Goal: Task Accomplishment & Management: Manage account settings

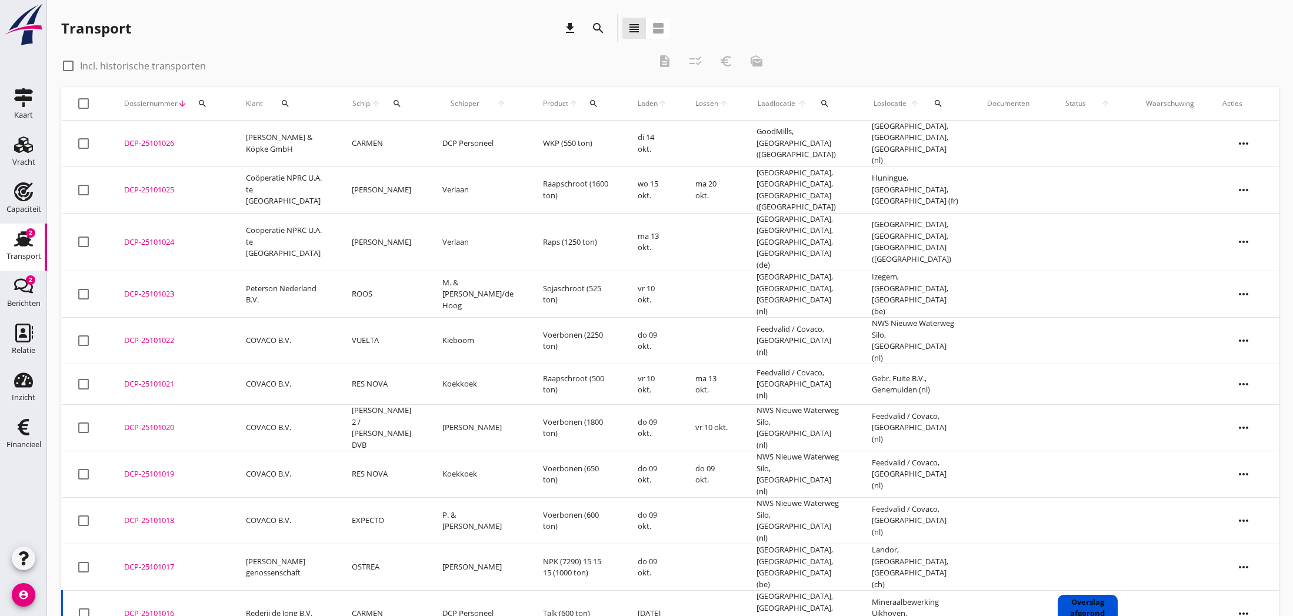
click at [149, 288] on div "DCP-25101023" at bounding box center [171, 294] width 94 height 12
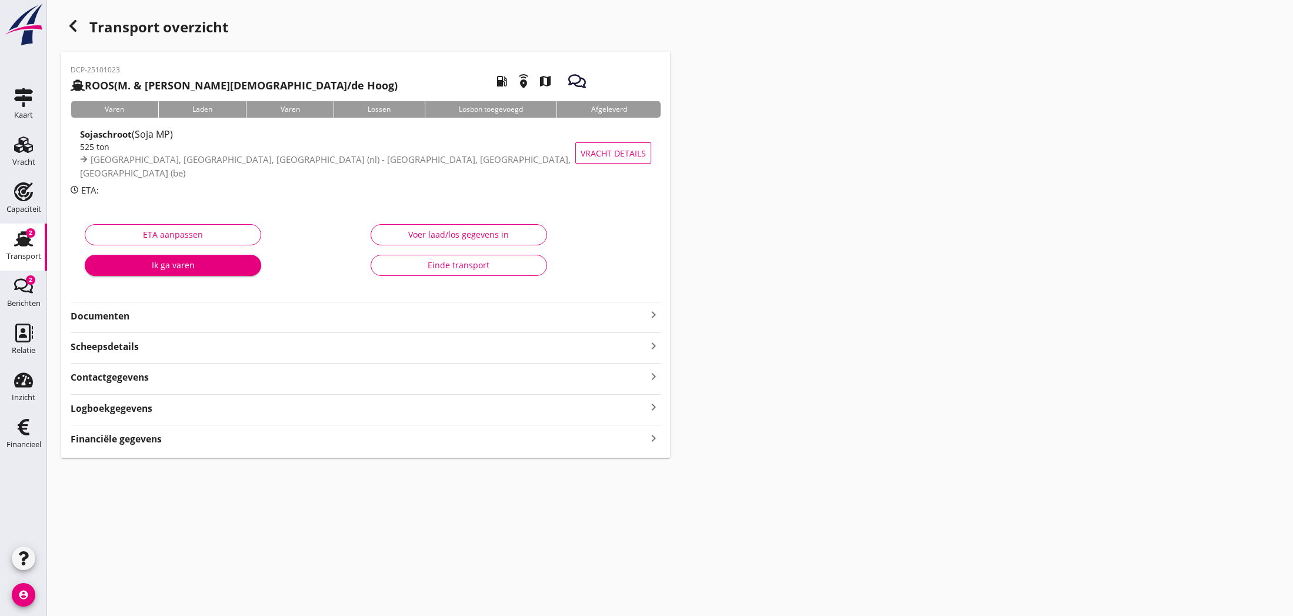
click at [648, 318] on icon "keyboard_arrow_right" at bounding box center [653, 315] width 14 height 14
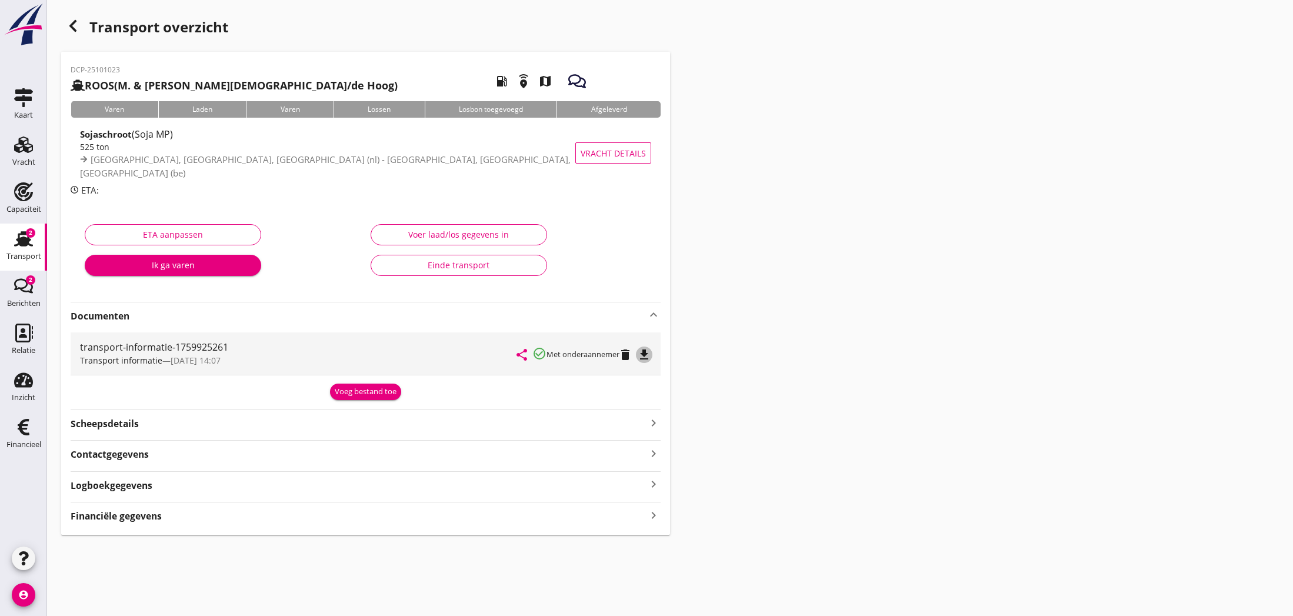
click at [642, 357] on icon "file_download" at bounding box center [644, 355] width 14 height 14
click at [642, 357] on icon "open_in_browser" at bounding box center [644, 355] width 14 height 14
click at [76, 30] on use "button" at bounding box center [72, 26] width 7 height 12
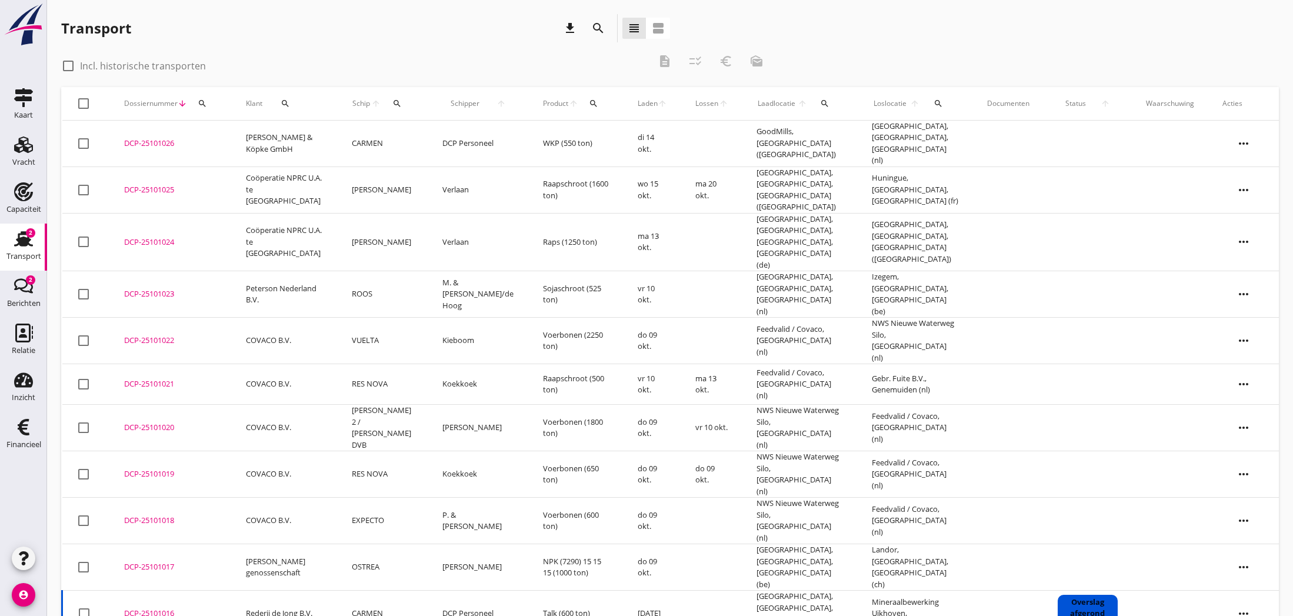
scroll to position [1, 0]
click at [157, 607] on div "DCP-25101016" at bounding box center [171, 613] width 94 height 12
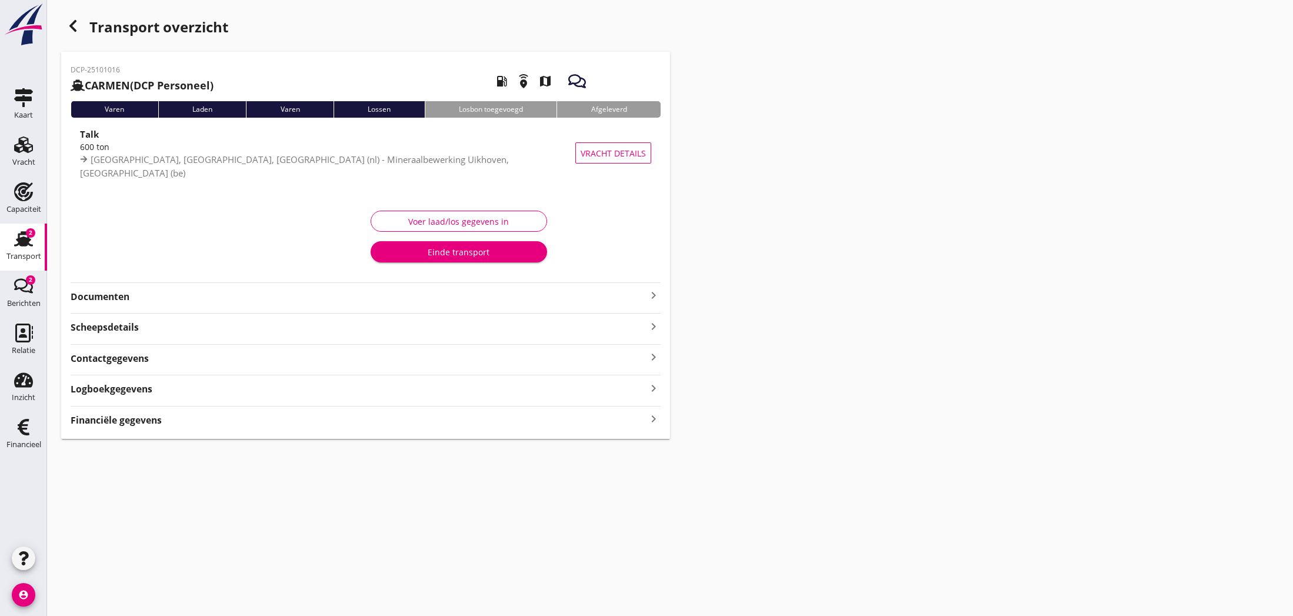
type input "598.542"
click at [465, 225] on div "Voer laad/los gegevens in" at bounding box center [458, 221] width 156 height 12
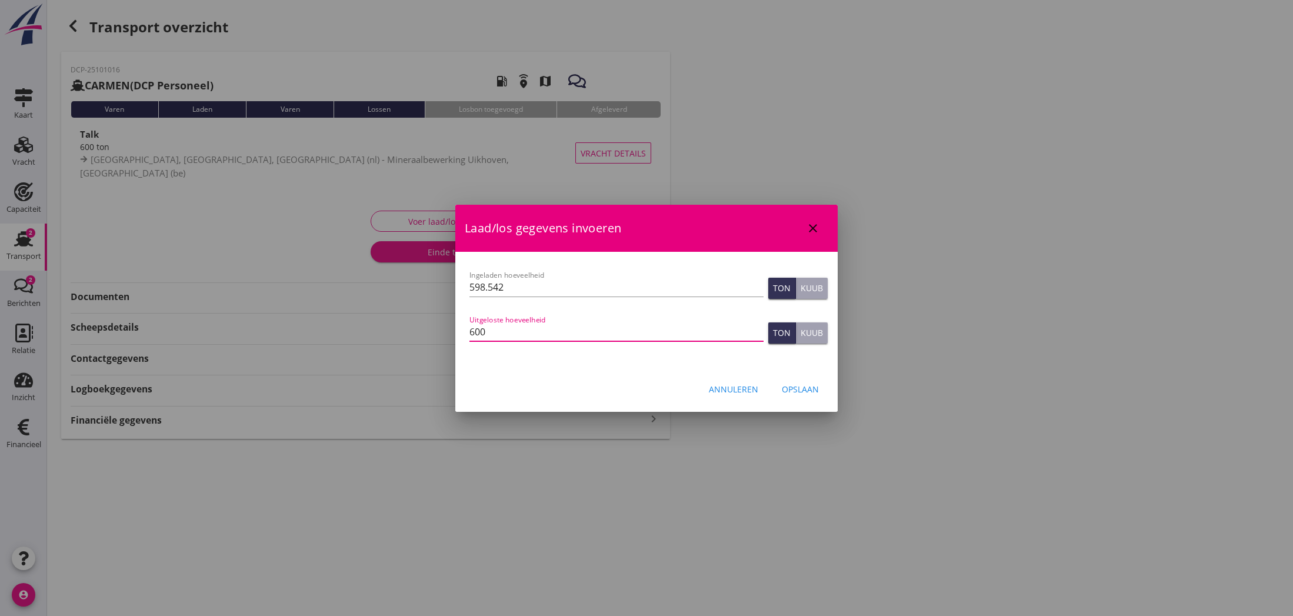
drag, startPoint x: 497, startPoint y: 334, endPoint x: 453, endPoint y: 329, distance: 45.0
click at [453, 329] on div "[EMAIL_ADDRESS][DOMAIN_NAME] Klant emailadres [EMAIL_ADDRESS][DOMAIN_NAME] Schi…" at bounding box center [646, 308] width 1293 height 616
type input "598.542"
click at [801, 388] on div "Opslaan" at bounding box center [800, 389] width 37 height 12
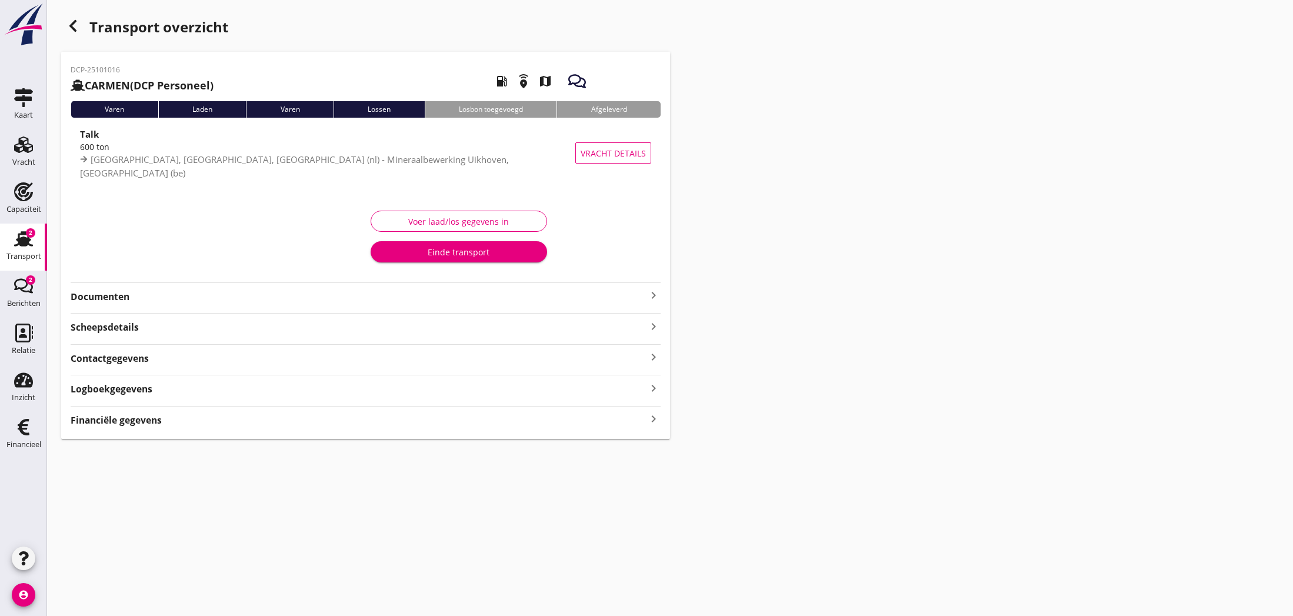
click at [478, 217] on div "Voer laad/los gegevens in" at bounding box center [458, 221] width 156 height 12
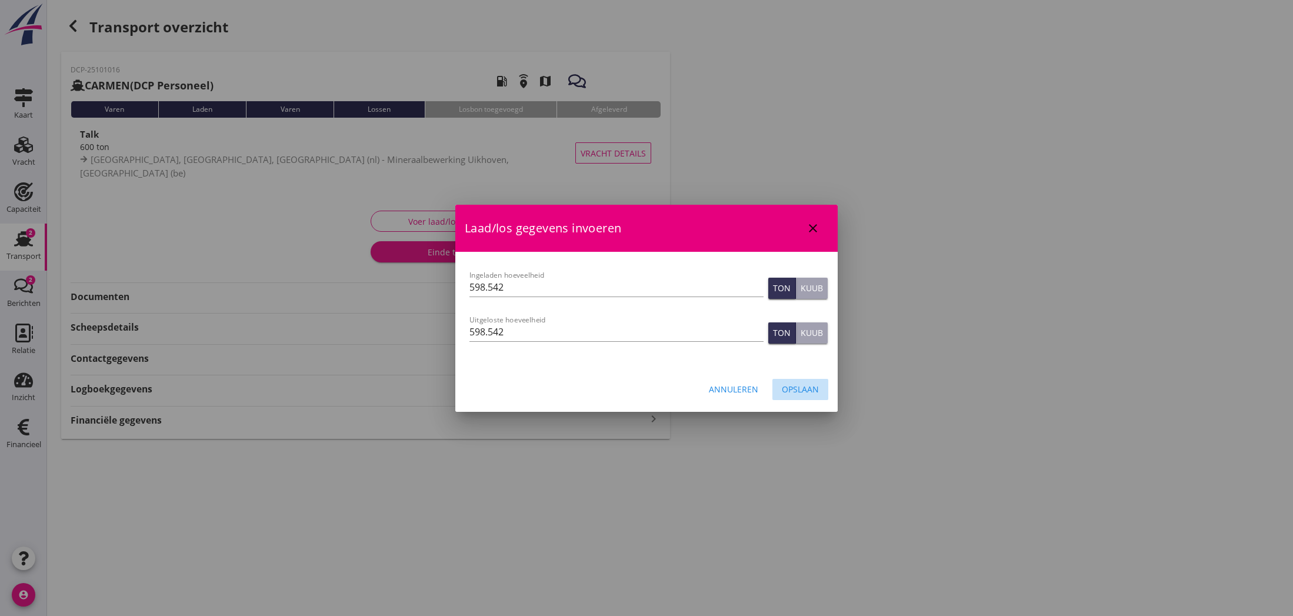
drag, startPoint x: 786, startPoint y: 389, endPoint x: 721, endPoint y: 370, distance: 67.8
click at [787, 389] on div "Opslaan" at bounding box center [800, 389] width 37 height 12
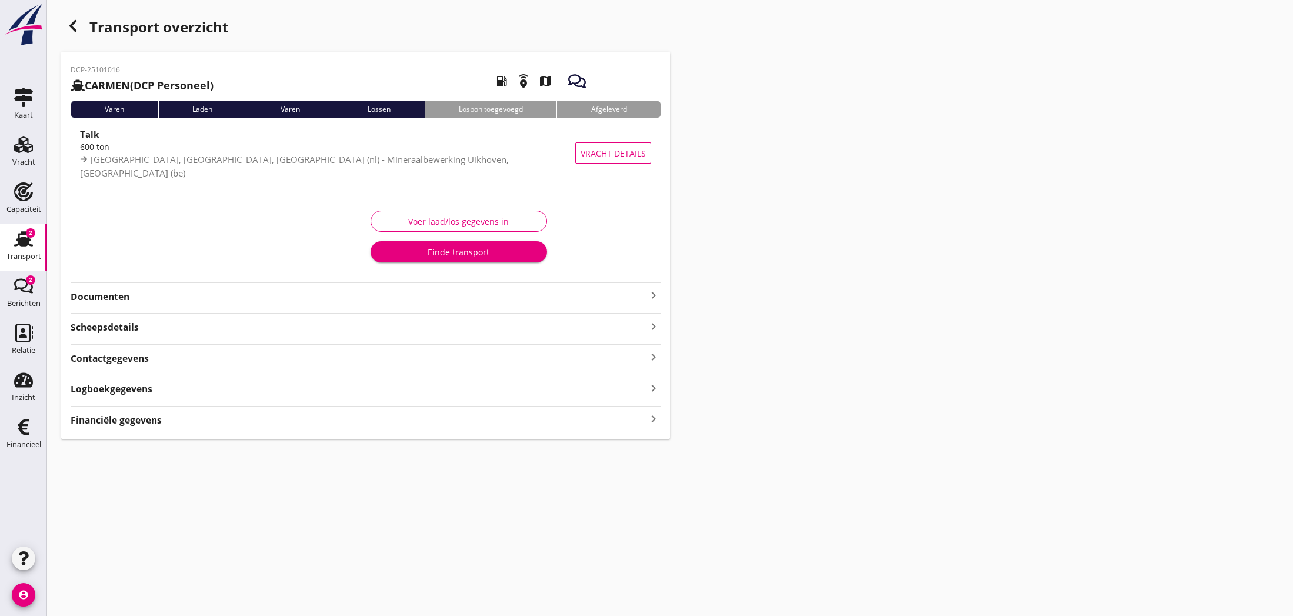
click at [649, 296] on icon "keyboard_arrow_right" at bounding box center [653, 295] width 14 height 14
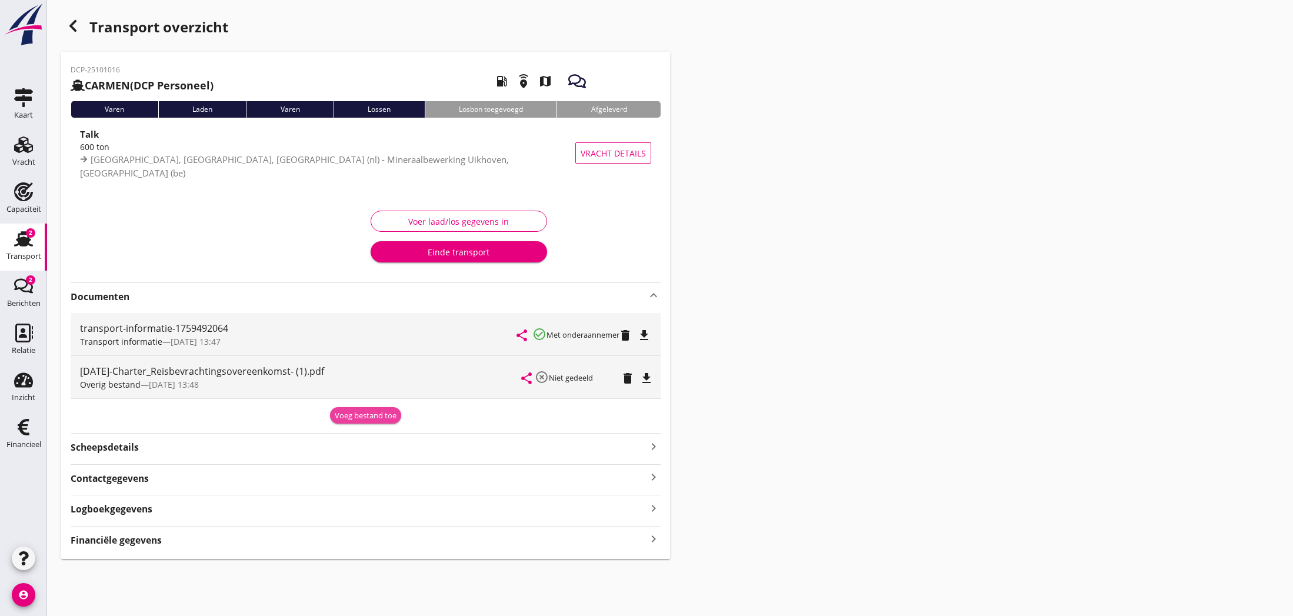
click at [368, 416] on div "Voeg bestand toe" at bounding box center [366, 416] width 62 height 12
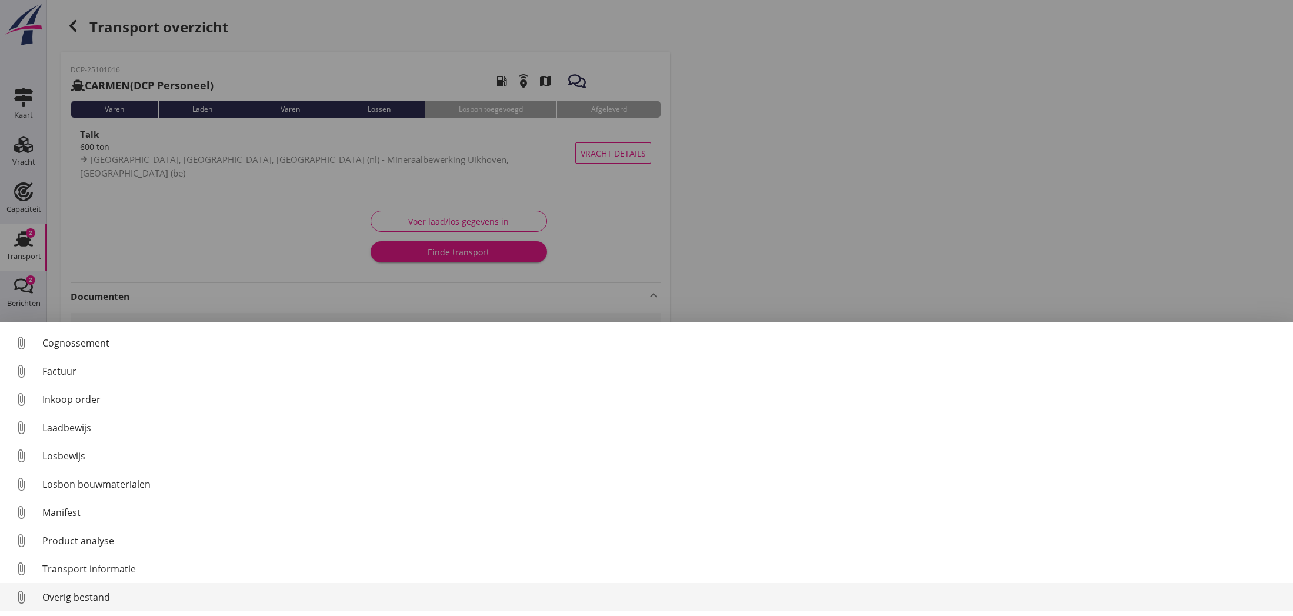
scroll to position [54, 0]
click at [145, 595] on div "Overig bestand" at bounding box center [662, 597] width 1241 height 14
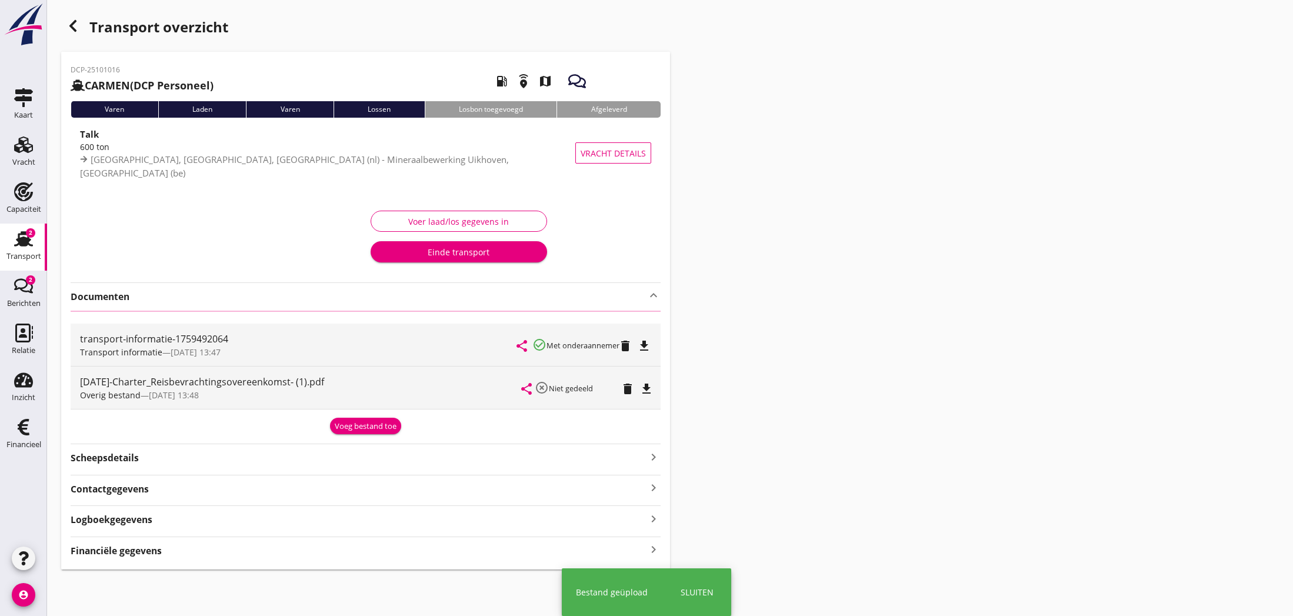
click at [316, 552] on div "Financiële gegevens keyboard_arrow_right" at bounding box center [366, 550] width 590 height 16
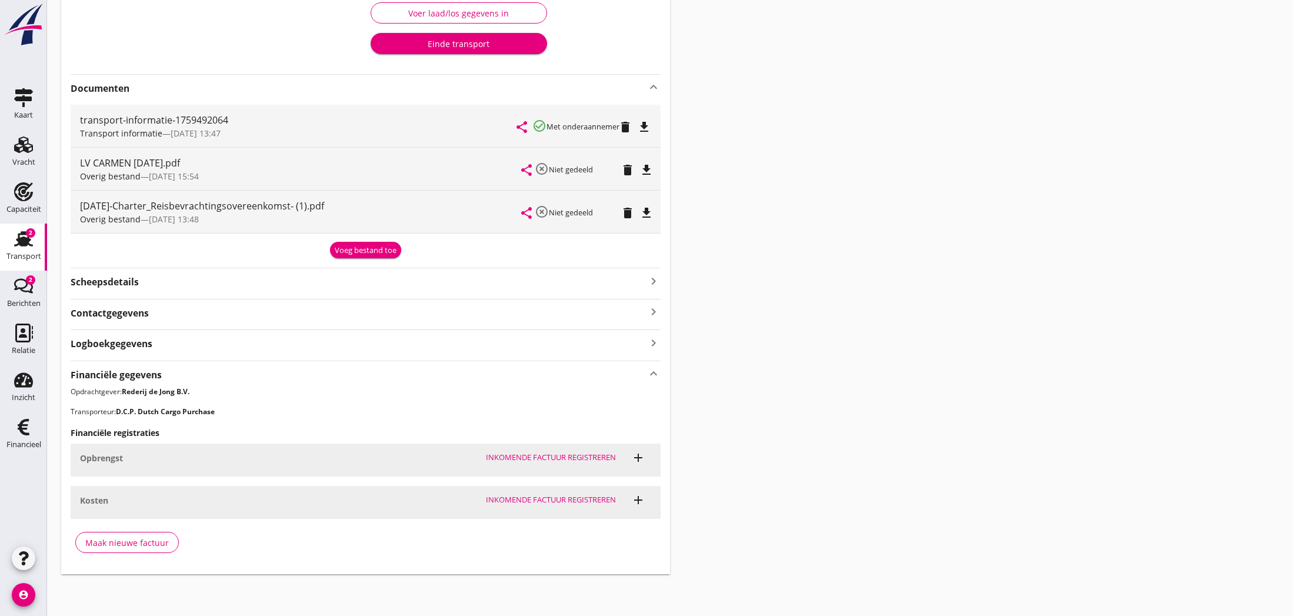
scroll to position [208, 0]
click at [136, 543] on div "Maak nieuwe factuur" at bounding box center [127, 543] width 84 height 12
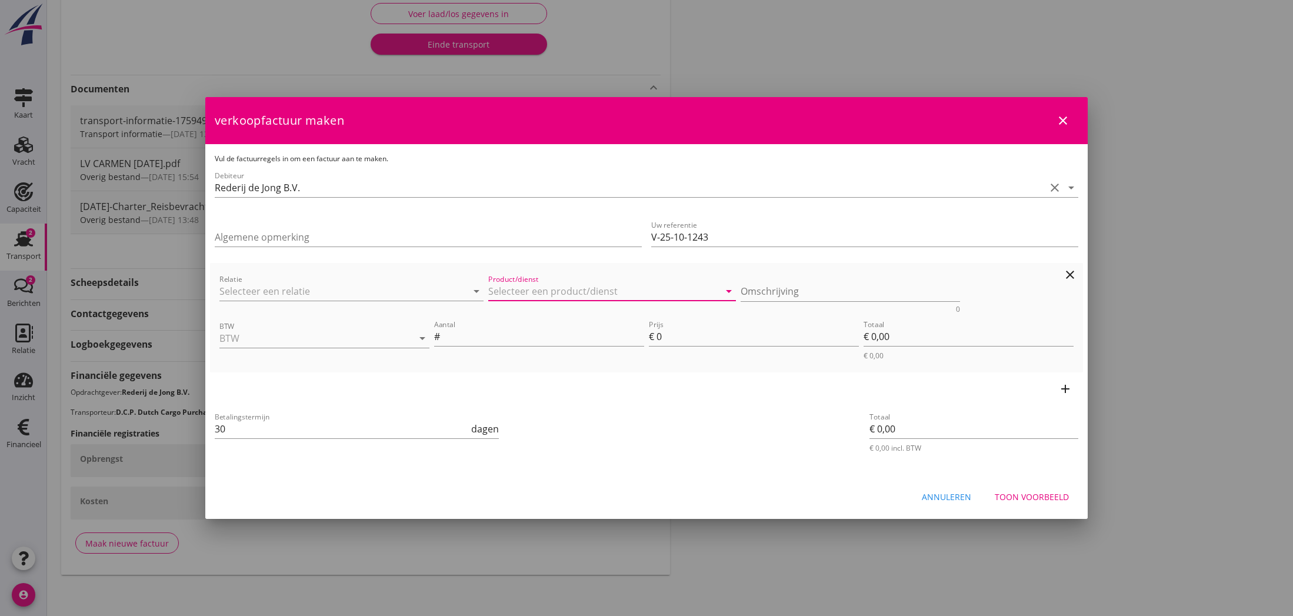
click at [513, 289] on input "Product/dienst" at bounding box center [603, 291] width 231 height 19
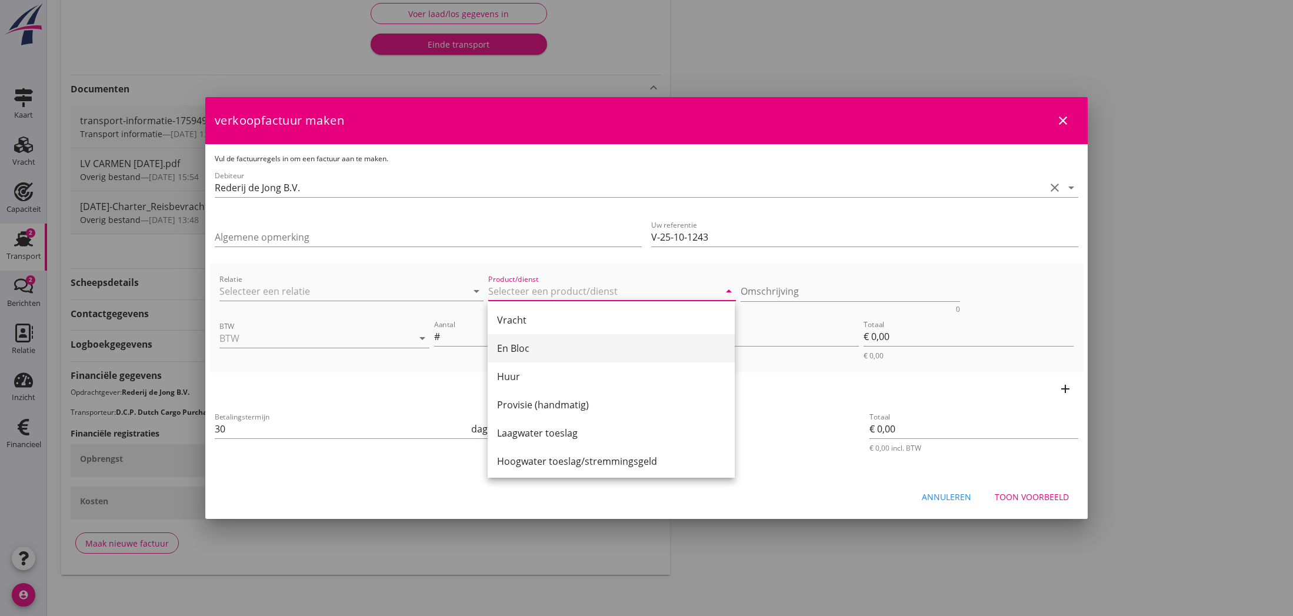
click at [528, 348] on div "En Bloc" at bounding box center [611, 348] width 228 height 14
type input "En Bloc"
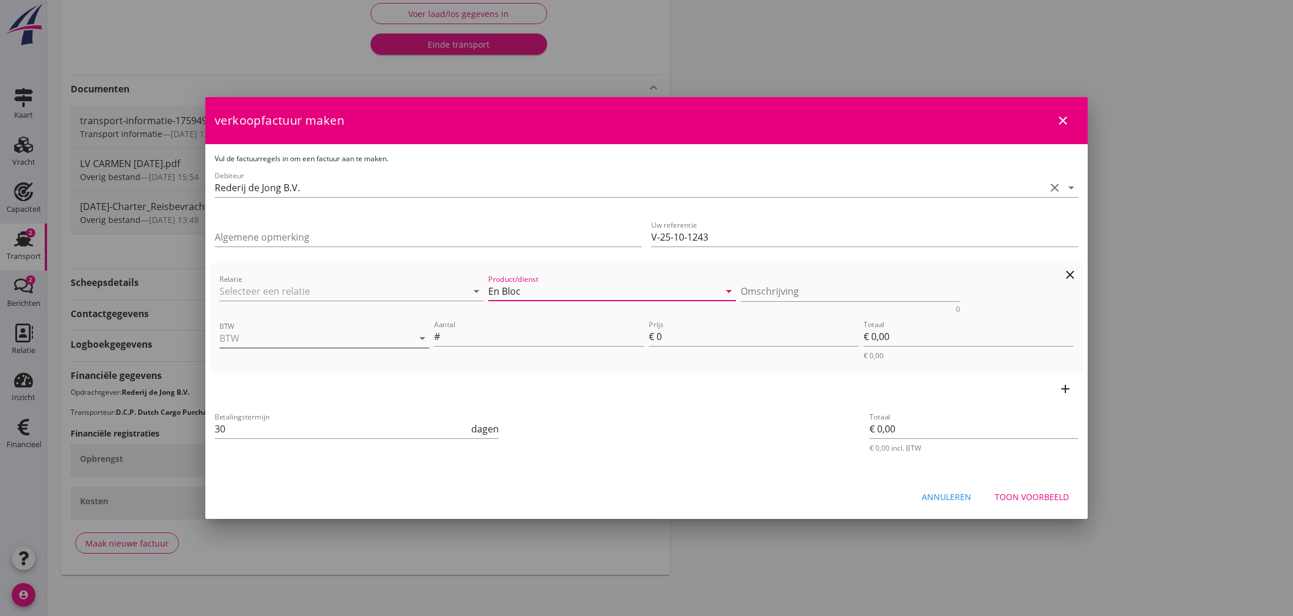
click at [275, 338] on input "BTW" at bounding box center [307, 338] width 177 height 19
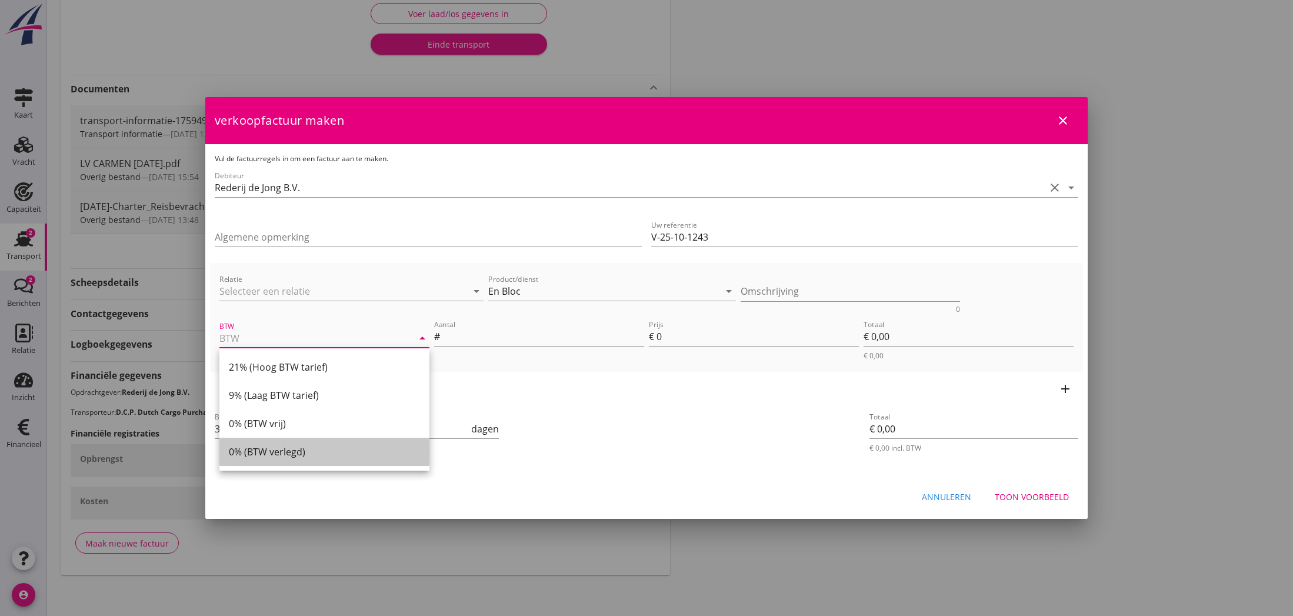
click at [312, 455] on div "0% (BTW verlegd)" at bounding box center [324, 452] width 191 height 14
type input "0% (BTW verlegd)"
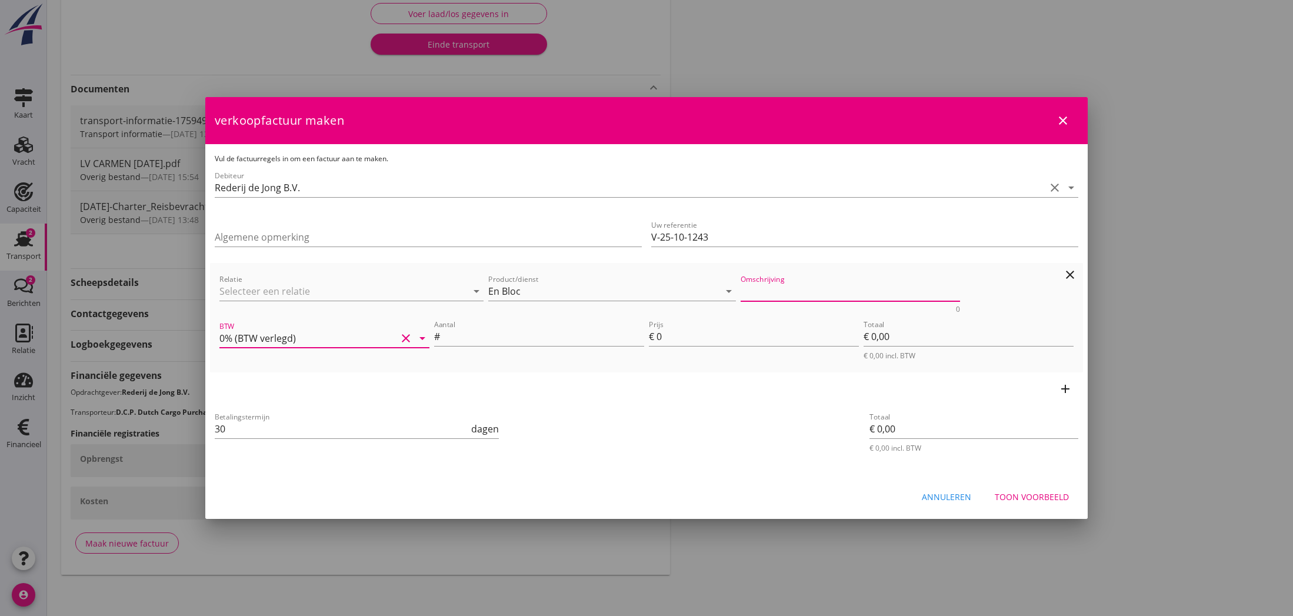
click at [803, 291] on textarea "Omschrijving" at bounding box center [850, 291] width 220 height 19
type textarea "BTW 0 % ivm T1 goederen"
click at [552, 340] on input "Aantal" at bounding box center [543, 336] width 202 height 19
type input "598.524"
click at [661, 338] on input "0" at bounding box center [757, 336] width 202 height 19
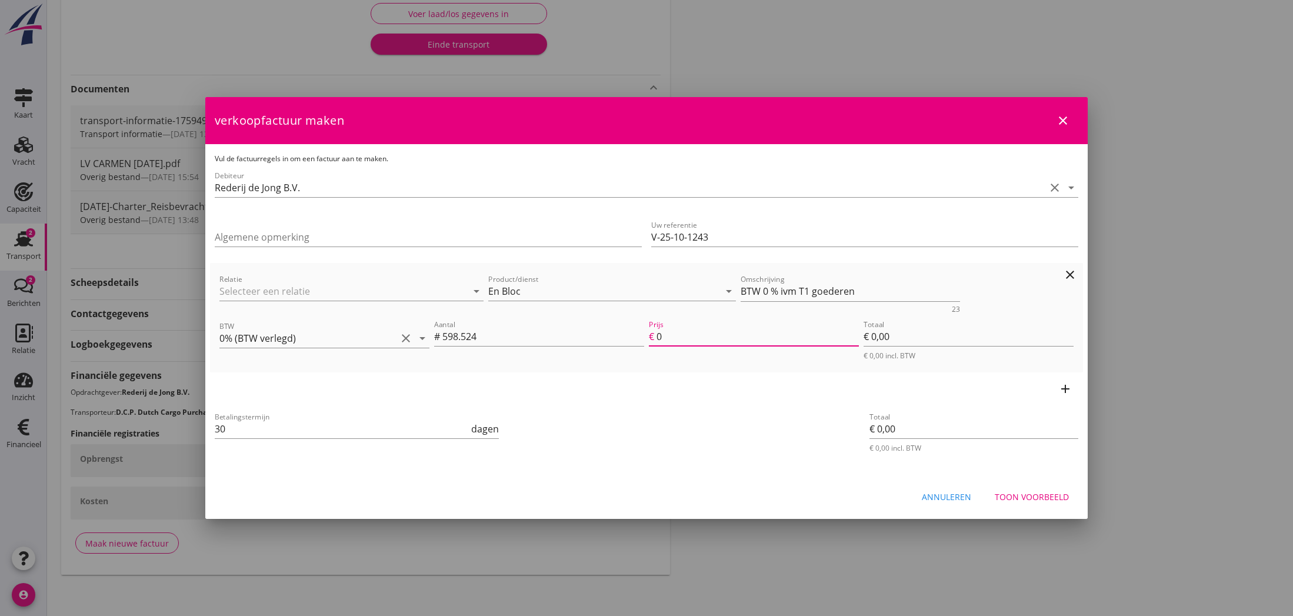
type input "1"
type input "€ 598,52"
type input "12"
type input "€ 7.182,29"
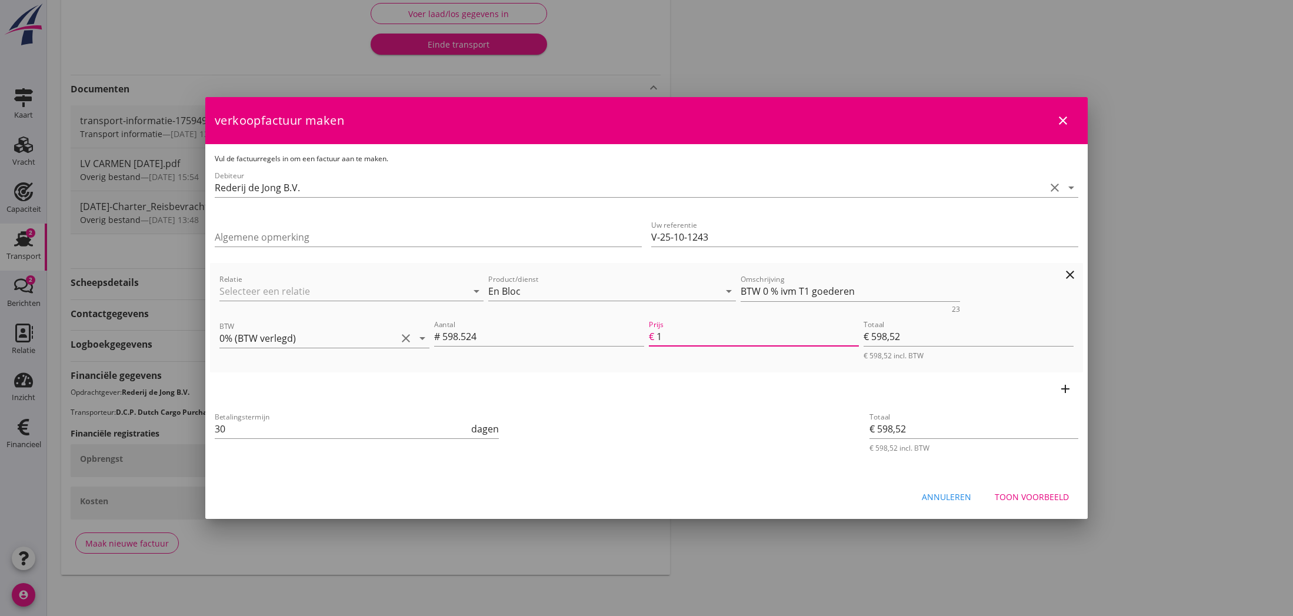
type input "€ 7.182,29"
type input "12.5"
type input "€ 7.481,55"
type input "12.50"
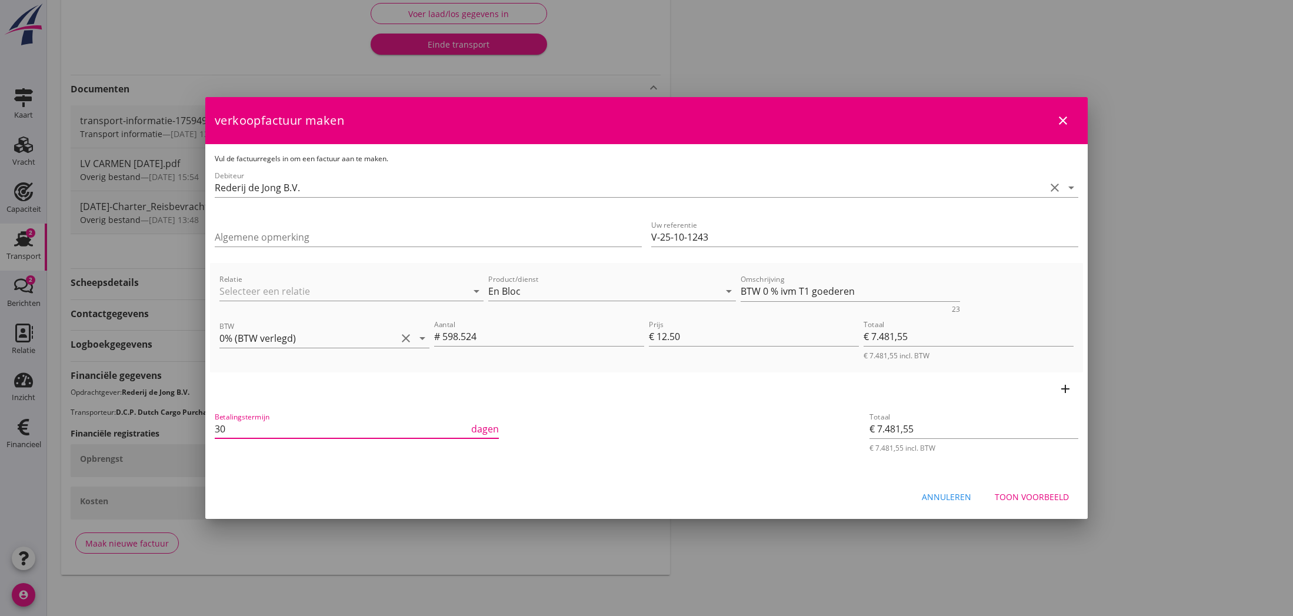
drag, startPoint x: 226, startPoint y: 431, endPoint x: 213, endPoint y: 430, distance: 12.4
click at [213, 430] on div "Betalingstermijn 30 dagen" at bounding box center [356, 430] width 289 height 45
type input "21"
click at [1019, 495] on div "Toon voorbeeld" at bounding box center [1031, 496] width 74 height 12
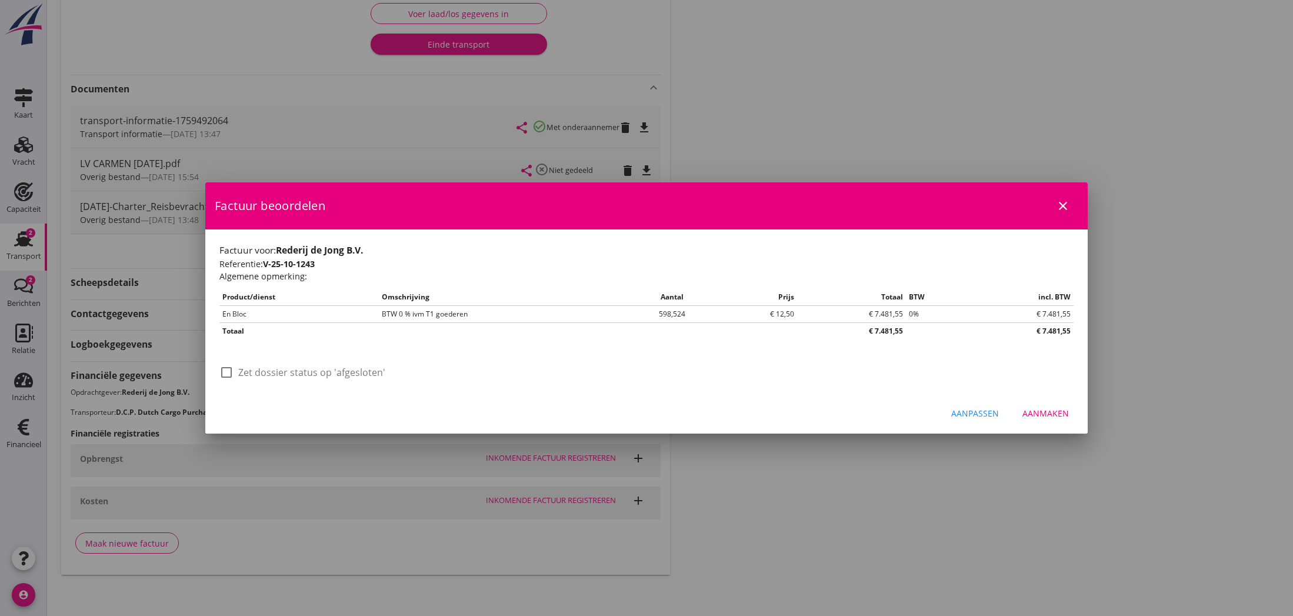
click at [1045, 413] on div "Aanmaken" at bounding box center [1045, 413] width 46 height 12
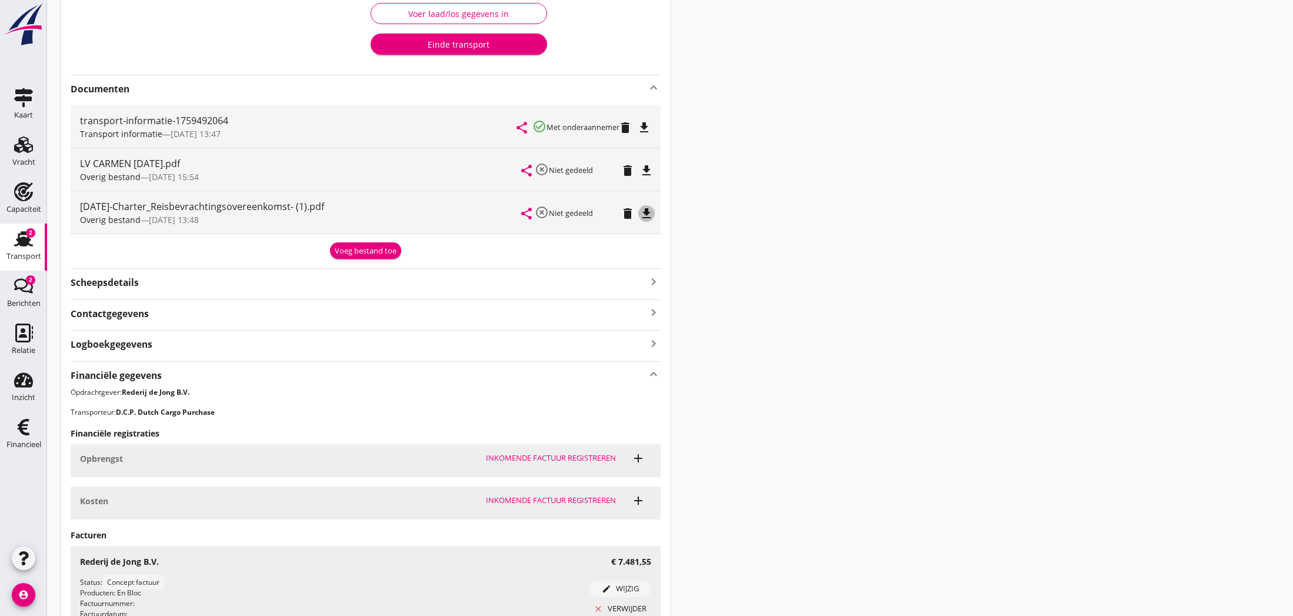
click at [650, 214] on icon "file_download" at bounding box center [646, 213] width 14 height 14
click at [647, 215] on icon "open_in_browser" at bounding box center [646, 213] width 14 height 14
click at [360, 253] on div "Voeg bestand toe" at bounding box center [366, 251] width 62 height 12
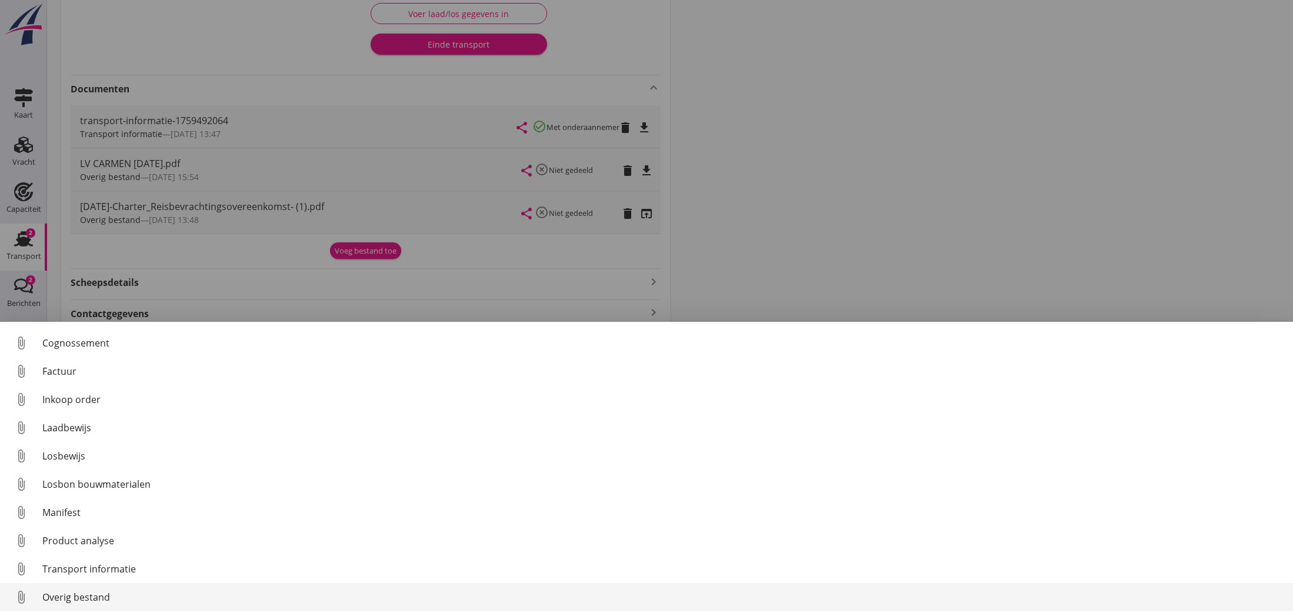
click at [140, 600] on div "Overig bestand" at bounding box center [662, 597] width 1241 height 14
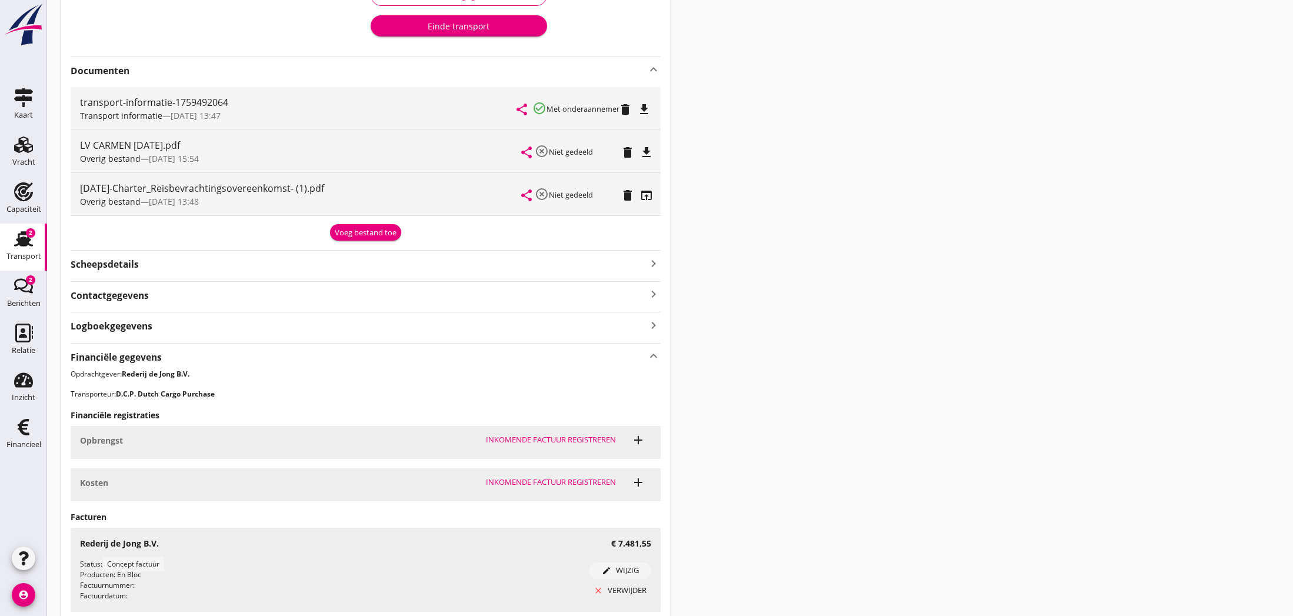
scroll to position [226, 0]
click at [360, 232] on div "Voeg bestand toe" at bounding box center [366, 232] width 62 height 12
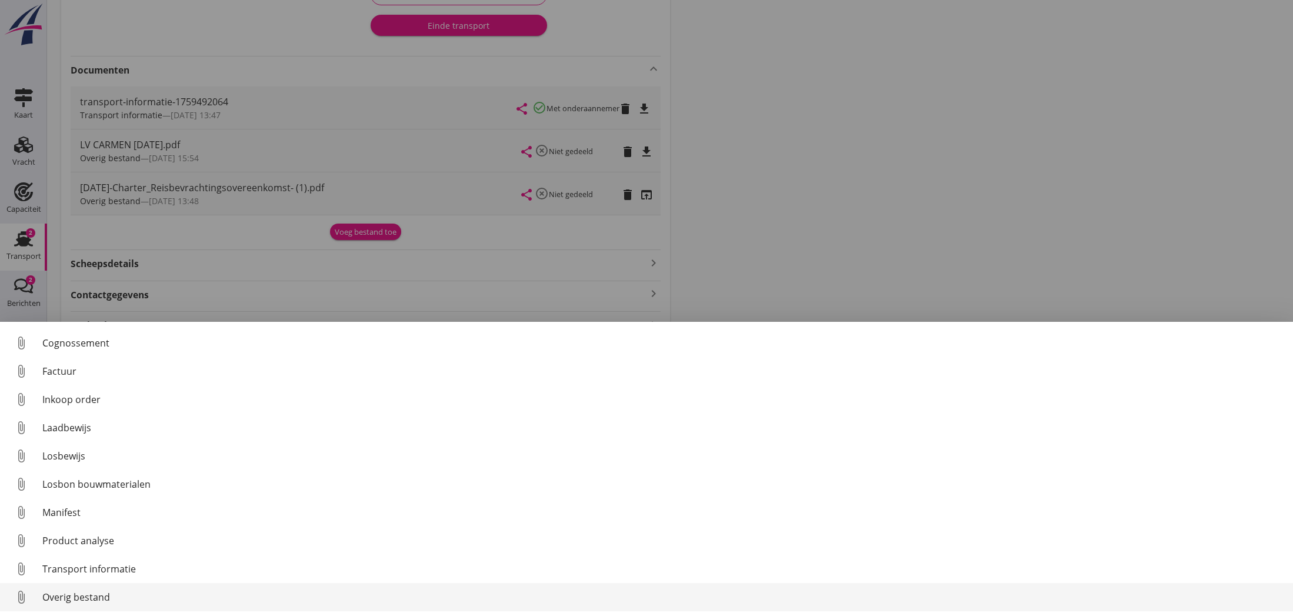
click at [164, 592] on div "Overig bestand" at bounding box center [662, 597] width 1241 height 14
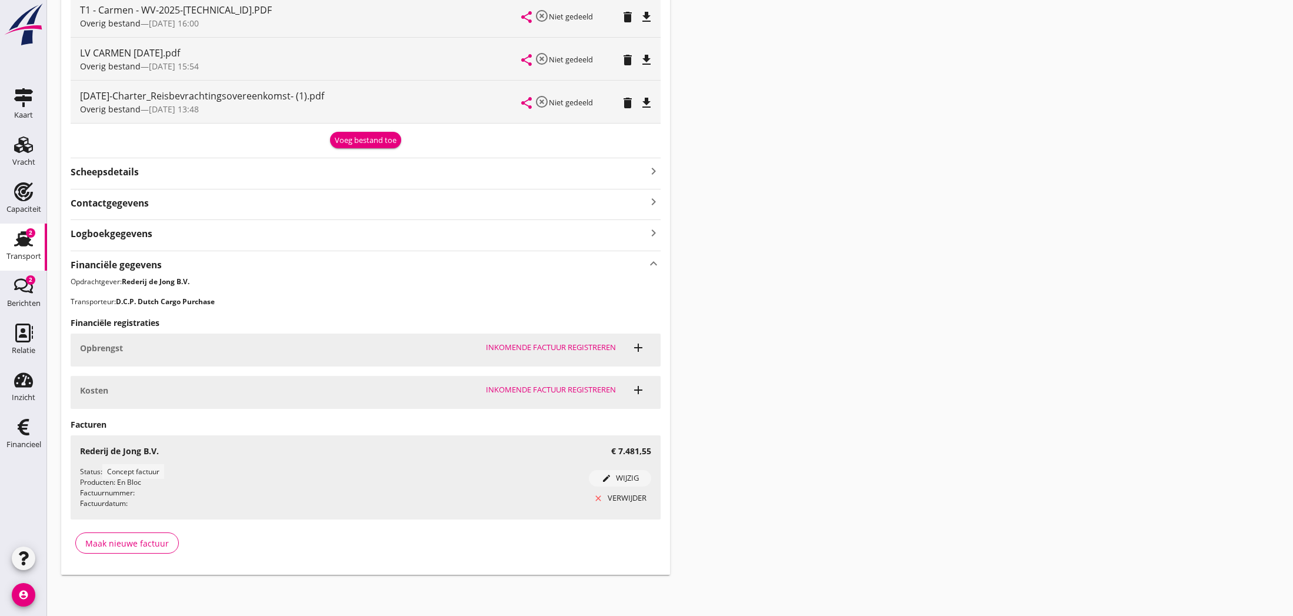
scroll to position [357, 0]
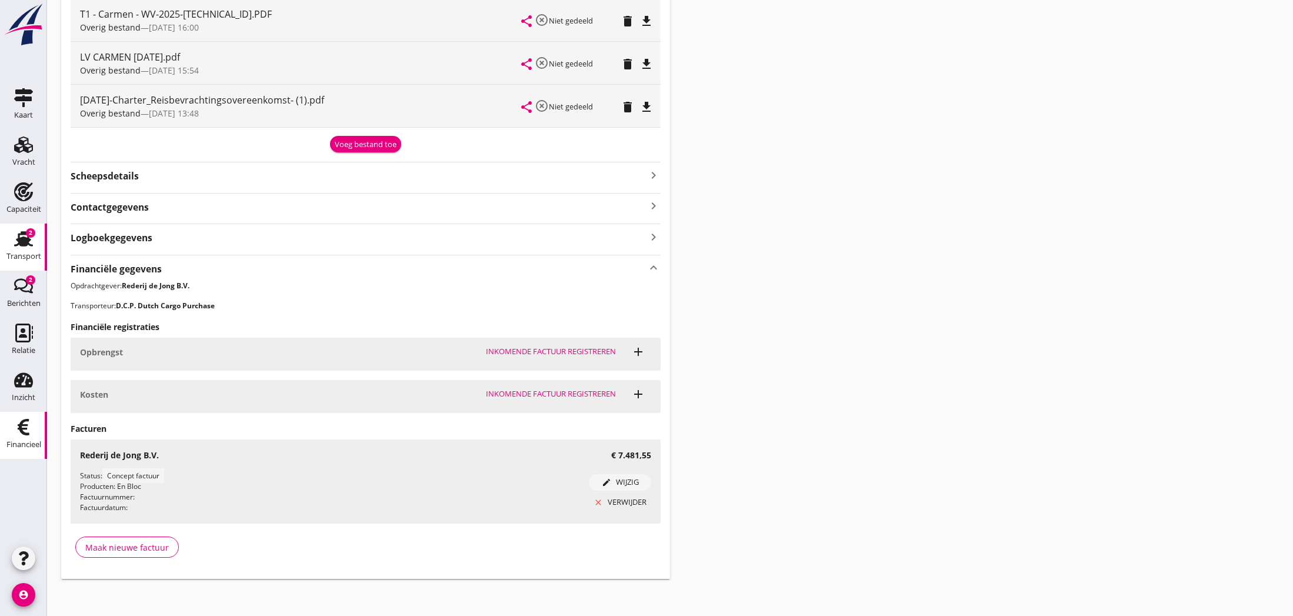
click at [23, 429] on use at bounding box center [24, 427] width 12 height 16
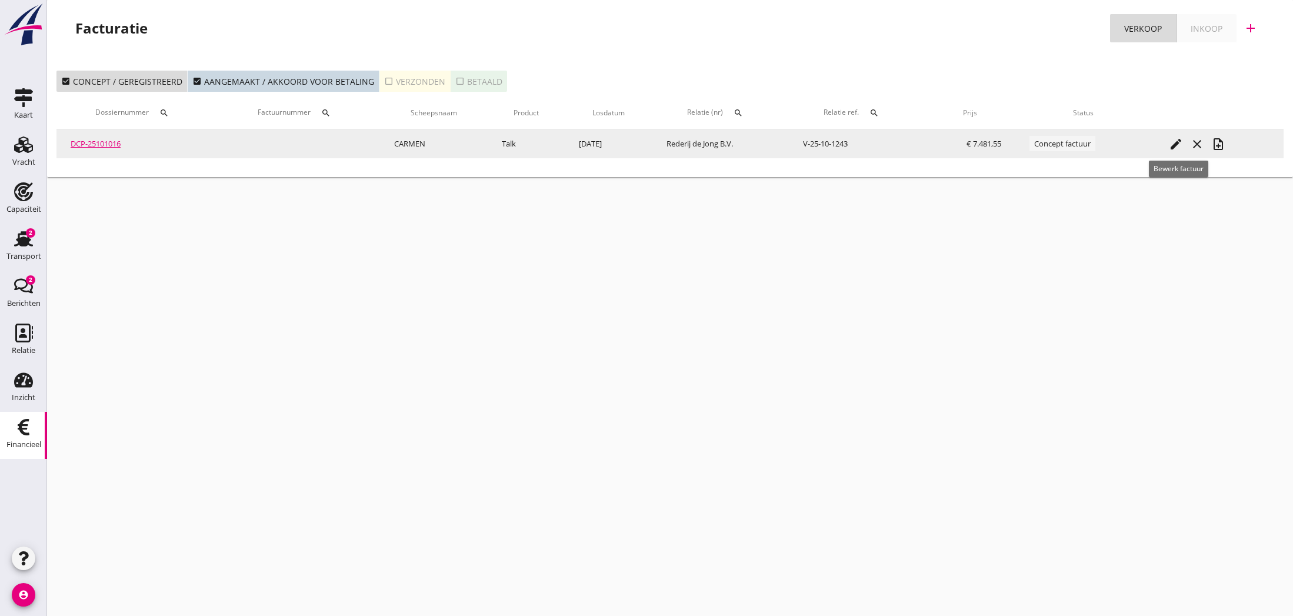
click at [1173, 144] on icon "edit" at bounding box center [1175, 144] width 14 height 14
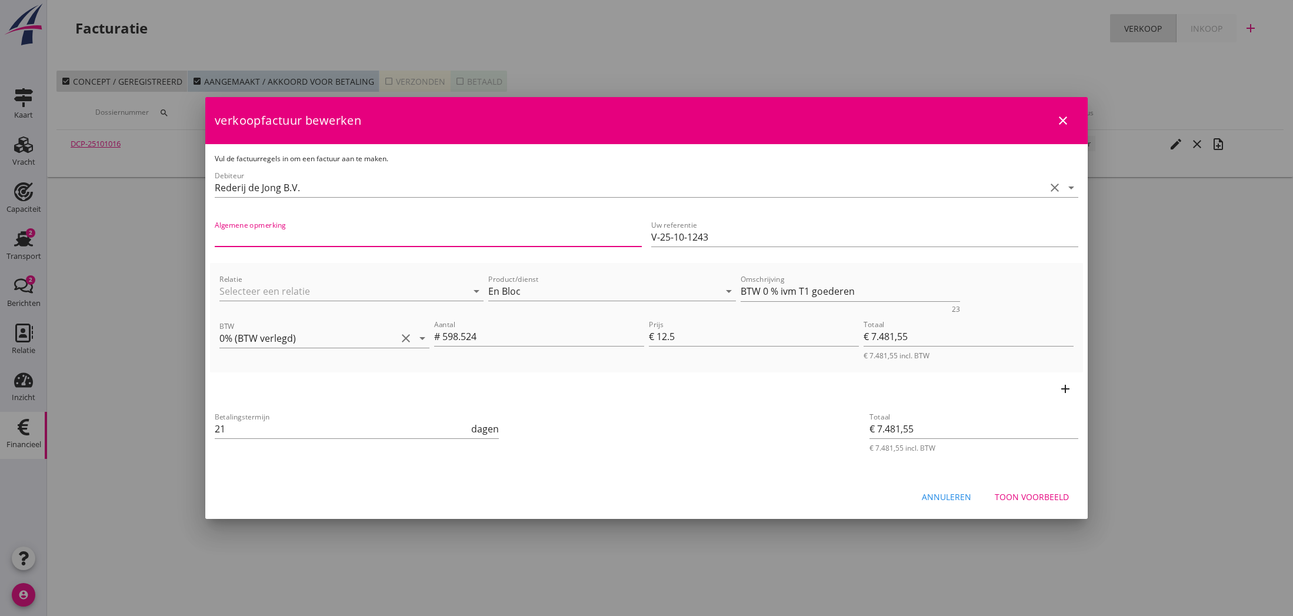
click at [289, 238] on input "Algemene opmerking" at bounding box center [428, 237] width 427 height 19
type input "Reserveren evt. 21% BTW"
click at [1032, 497] on div "Toon voorbeeld" at bounding box center [1031, 496] width 74 height 12
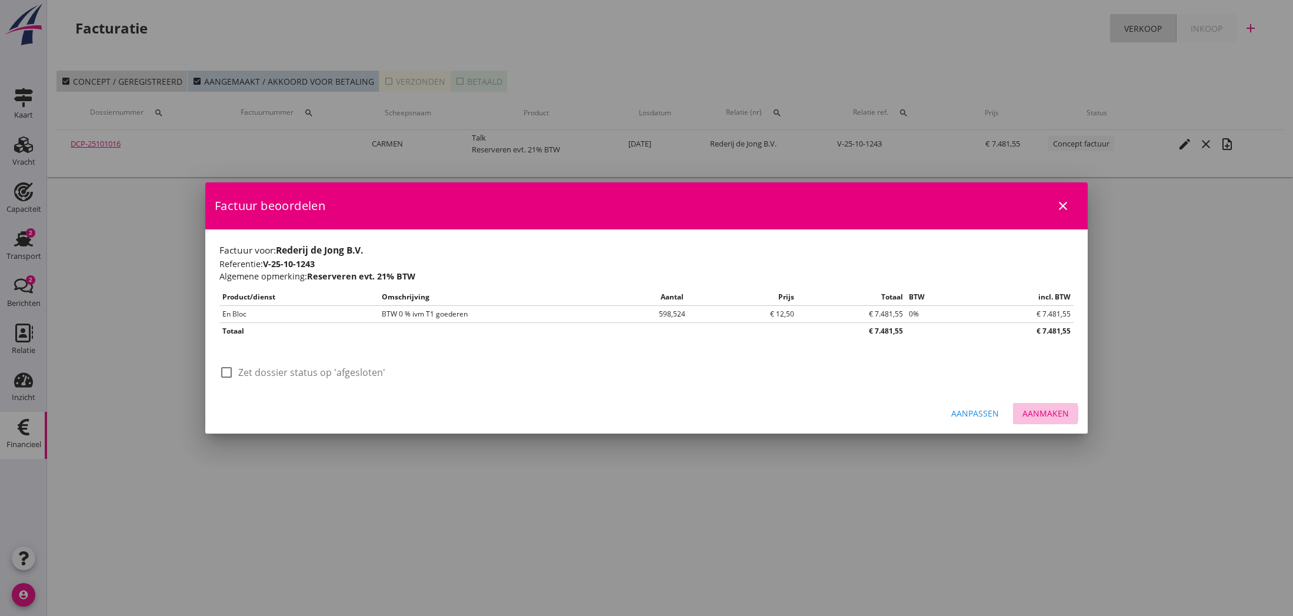
click at [1049, 415] on div "Aanmaken" at bounding box center [1045, 413] width 46 height 12
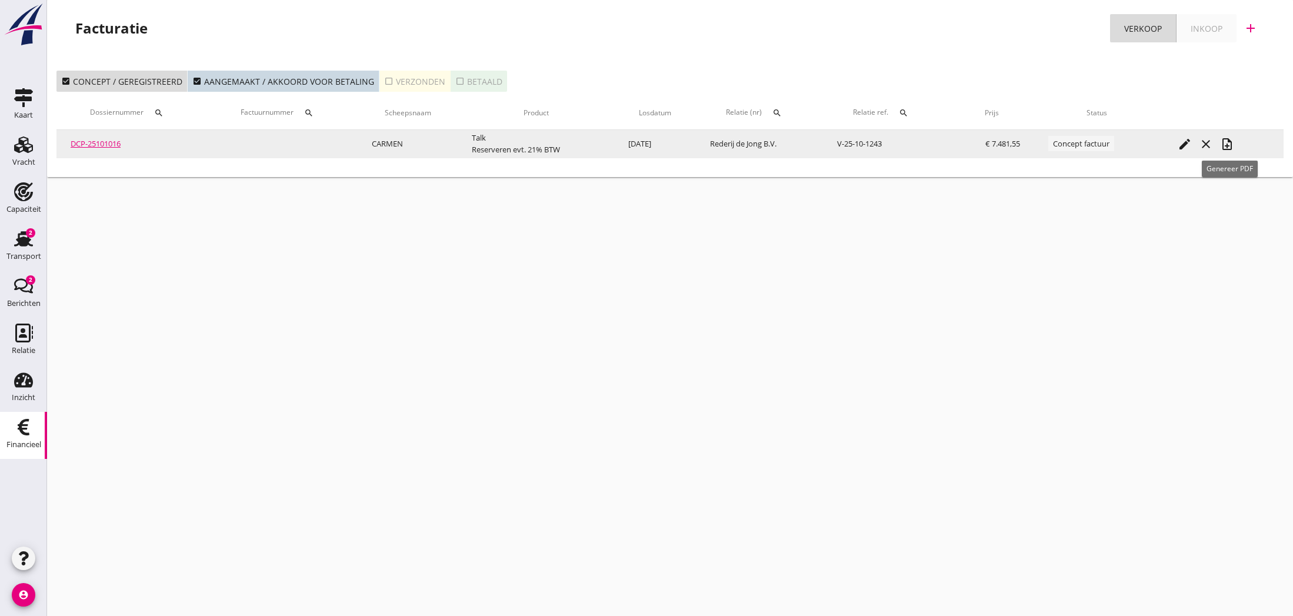
click at [1229, 148] on icon "note_add" at bounding box center [1227, 144] width 14 height 14
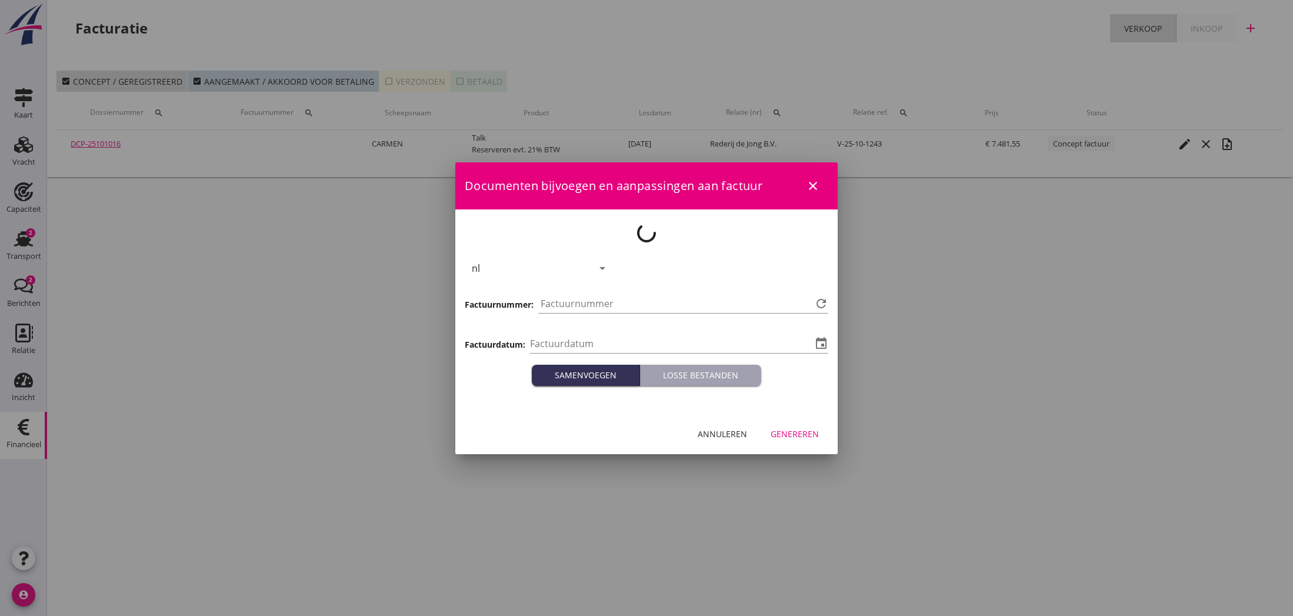
type input "[DATE]"
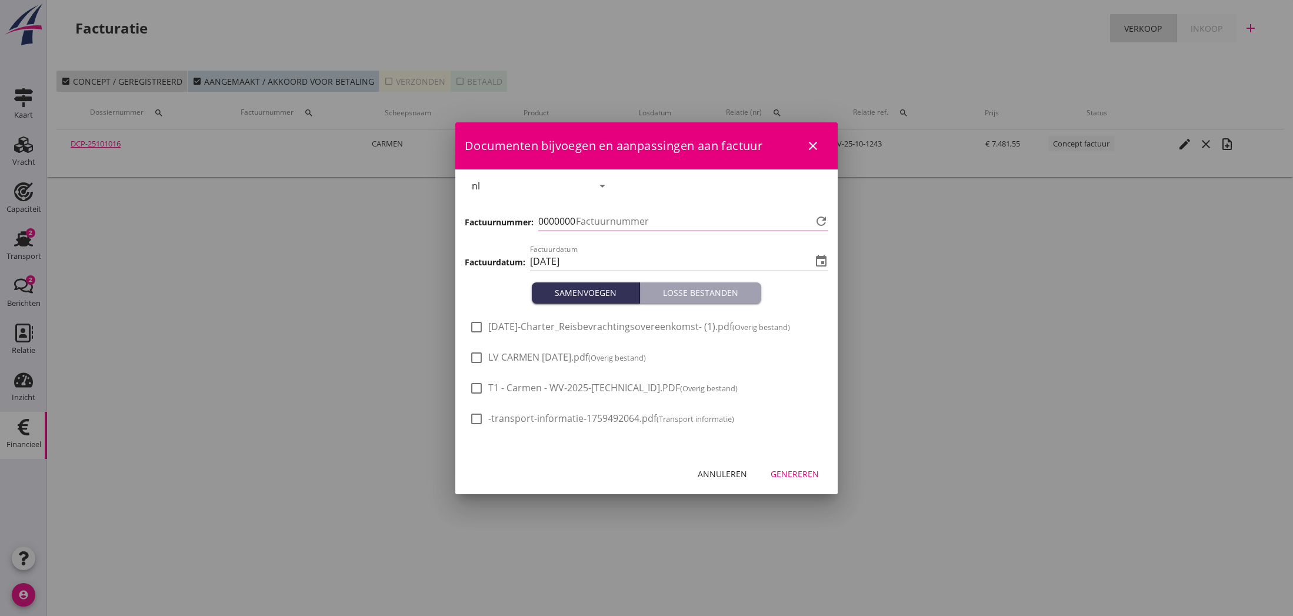
type input "821"
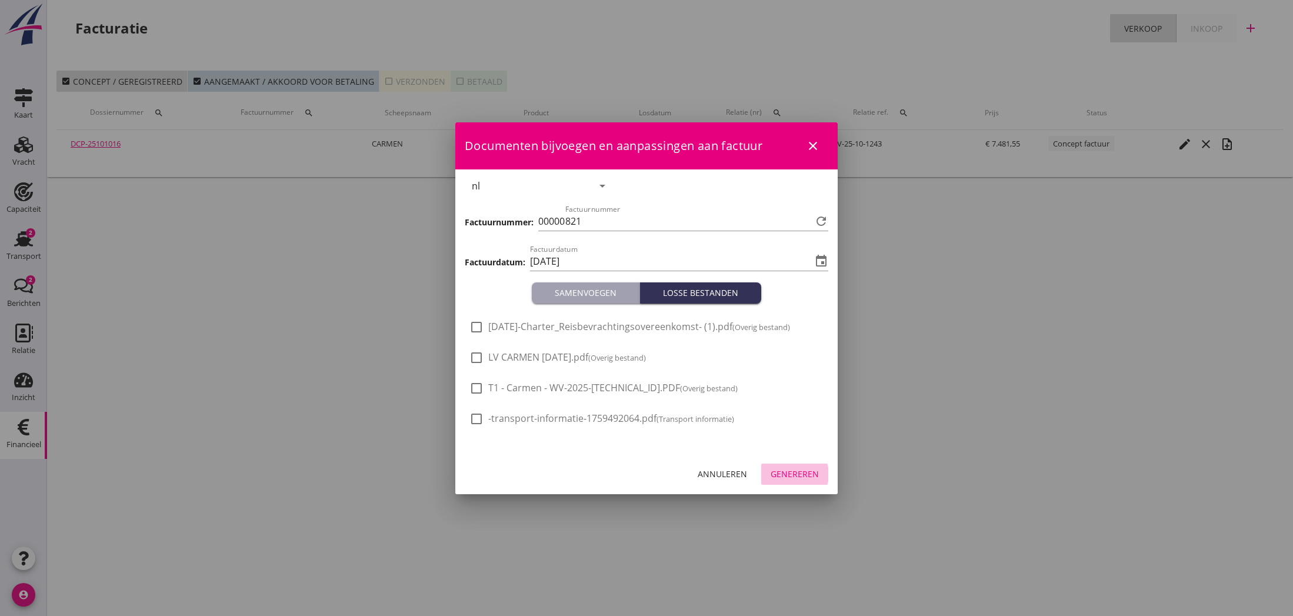
click at [798, 472] on div "Genereren" at bounding box center [794, 474] width 48 height 12
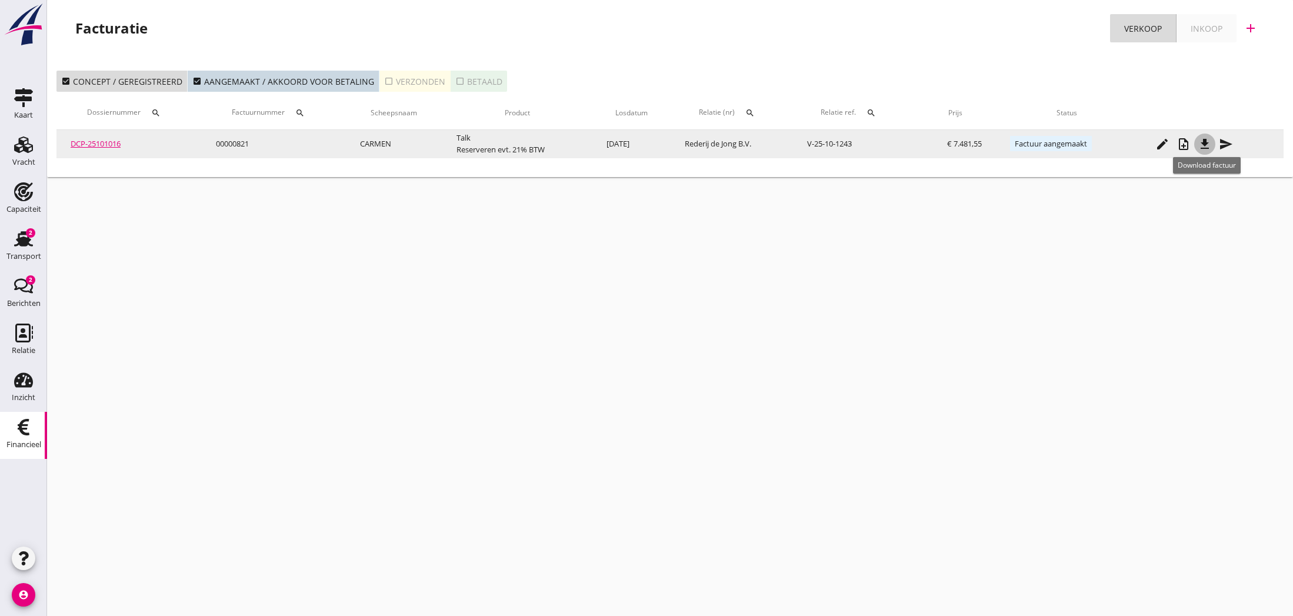
click at [1206, 146] on icon "file_download" at bounding box center [1204, 144] width 14 height 14
click at [1228, 144] on icon "send" at bounding box center [1225, 144] width 14 height 14
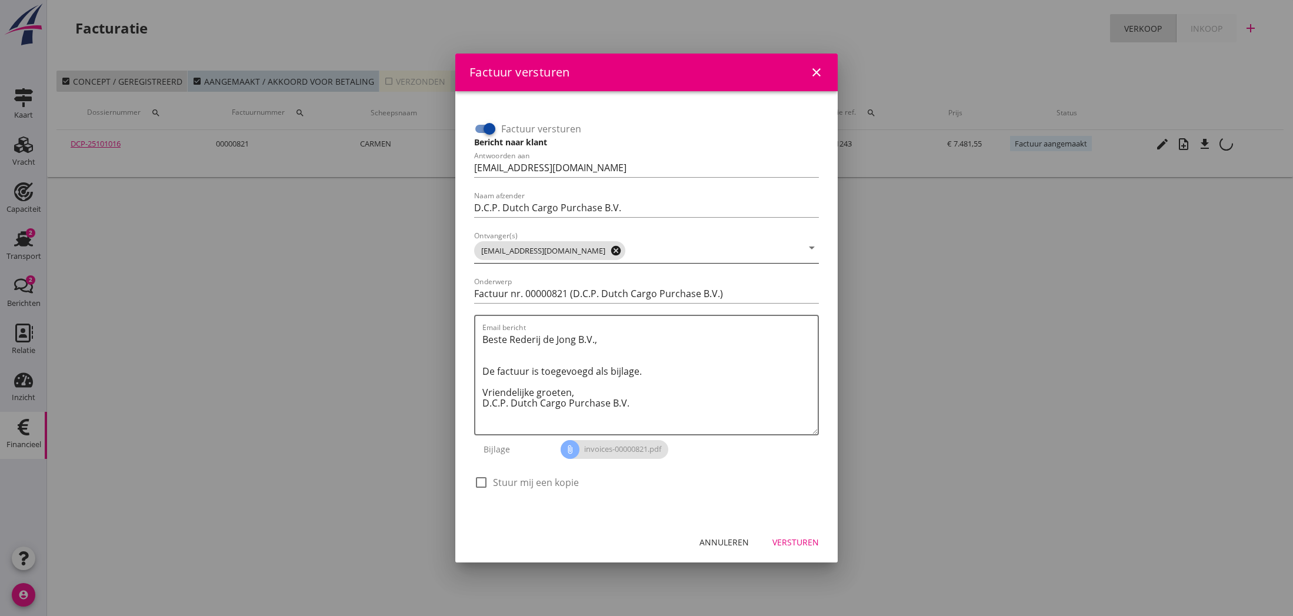
click at [610, 251] on icon "cancel" at bounding box center [616, 251] width 12 height 12
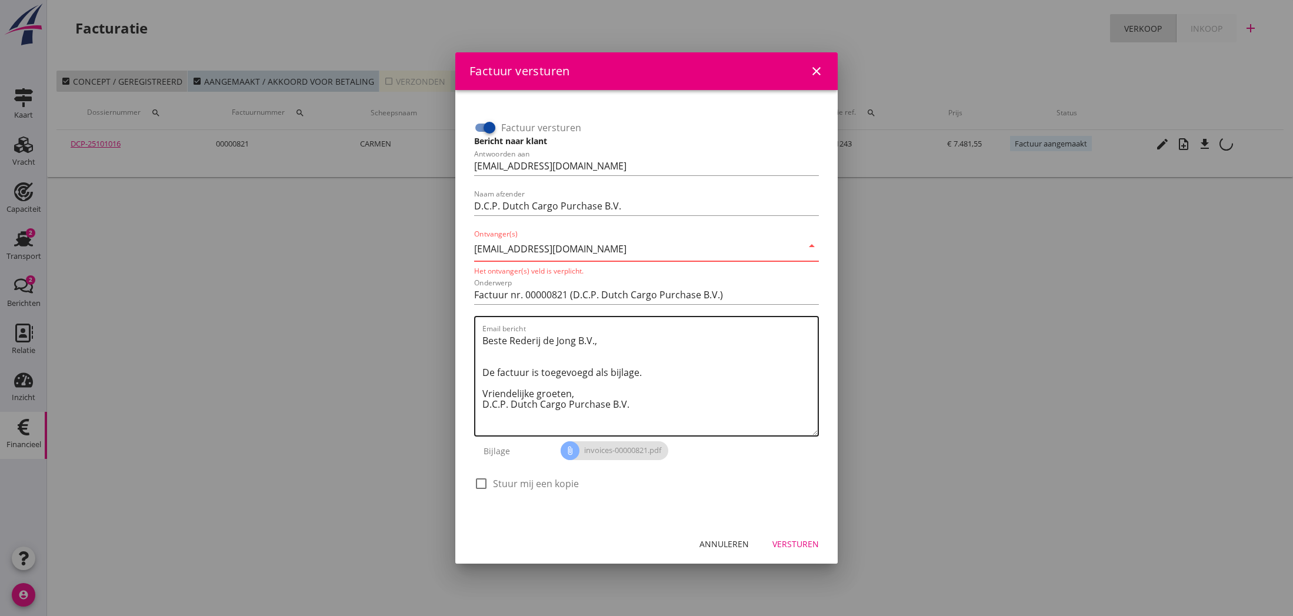
type input "[EMAIL_ADDRESS][DOMAIN_NAME]"
click at [623, 348] on textarea "Beste Rederij de Jong B.V., De factuur is toegevoegd als bijlage. Vriendelijke …" at bounding box center [649, 383] width 335 height 104
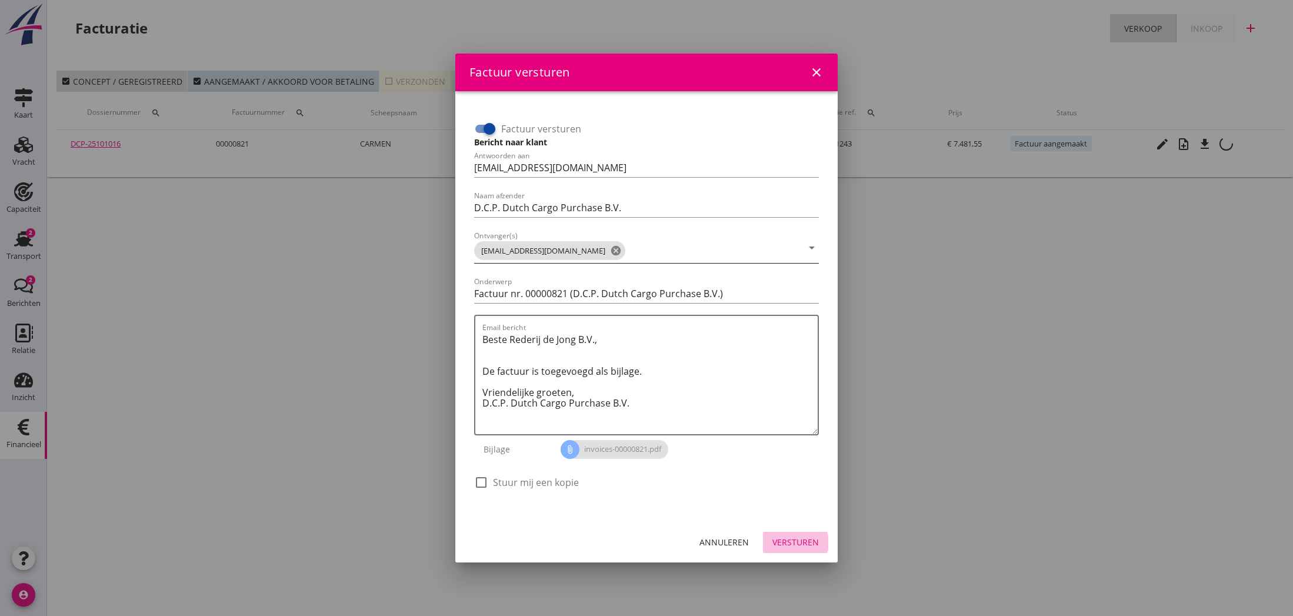
click at [801, 541] on div "Versturen" at bounding box center [795, 542] width 46 height 12
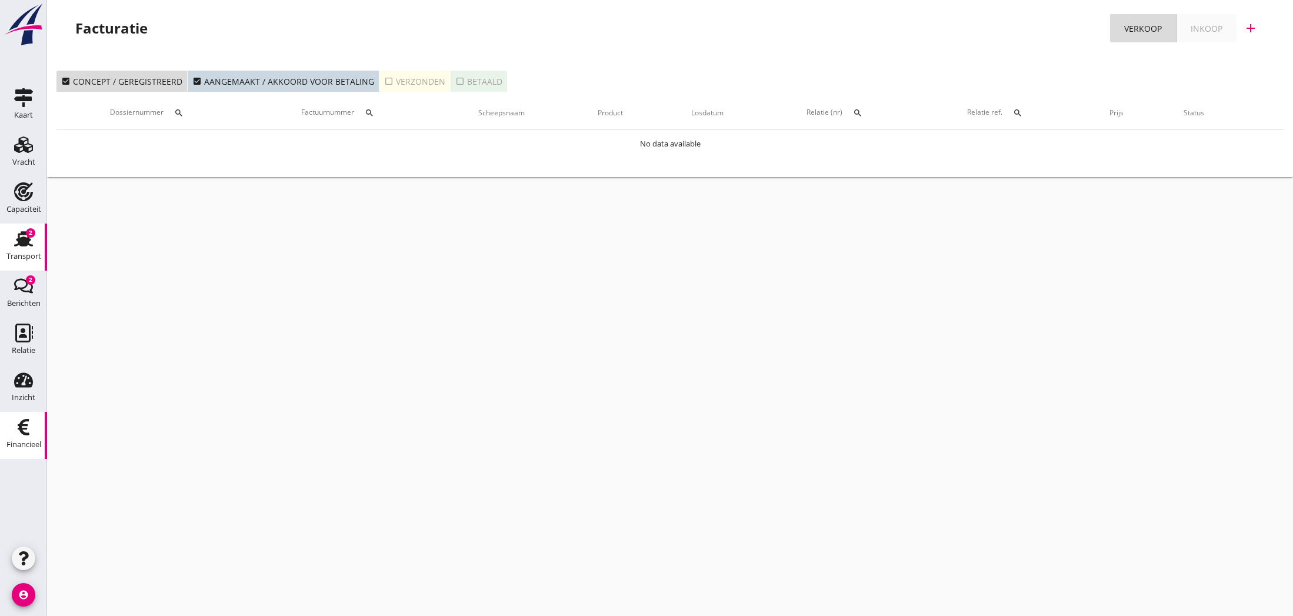
click at [28, 236] on div "2" at bounding box center [30, 232] width 9 height 9
